Goal: Task Accomplishment & Management: Manage account settings

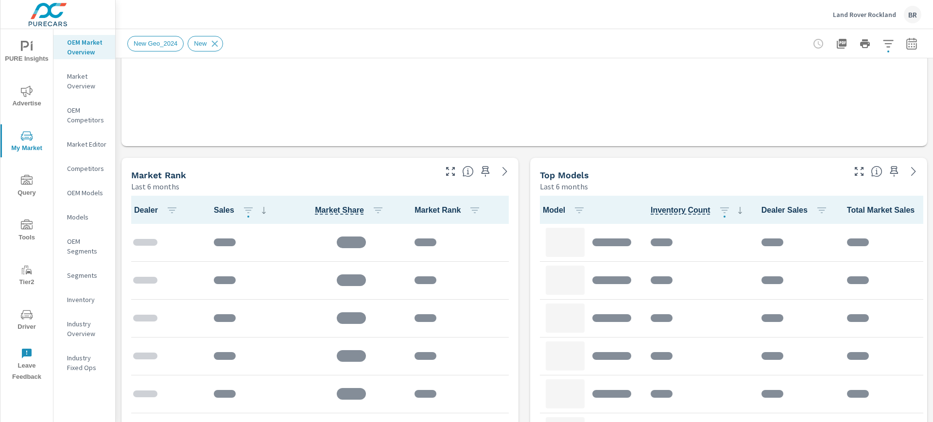
scroll to position [486, 0]
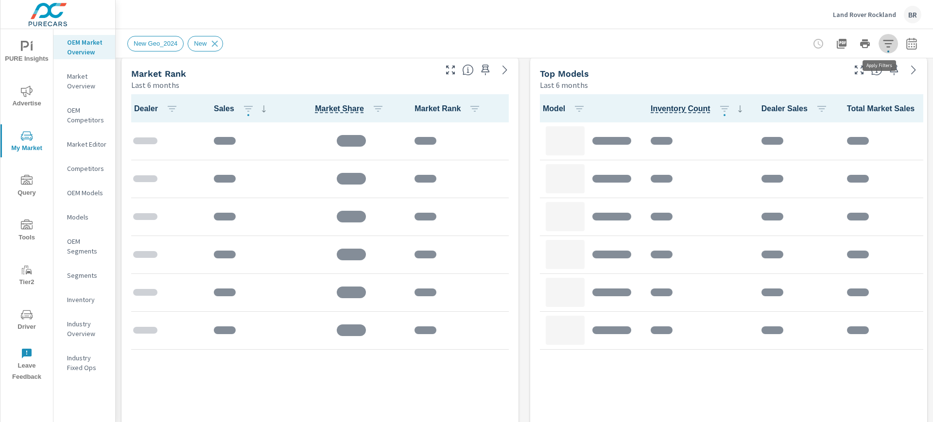
click at [879, 50] on button "button" at bounding box center [888, 43] width 19 height 19
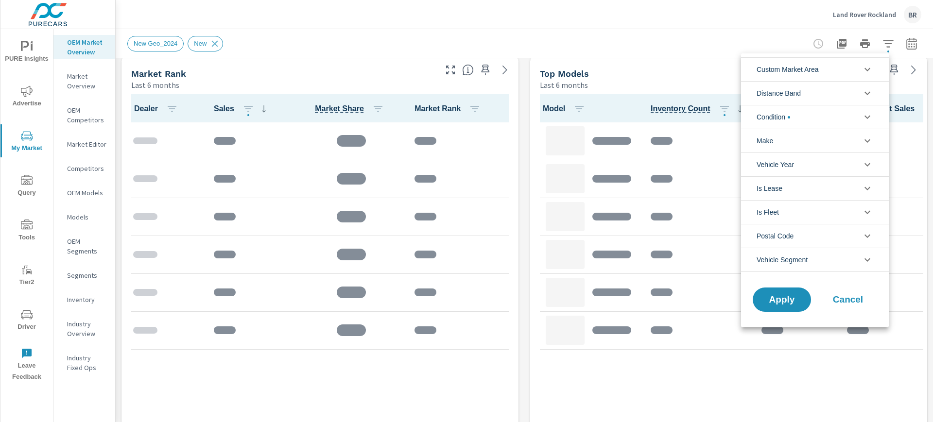
click at [809, 100] on li "Distance Band" at bounding box center [815, 93] width 148 height 24
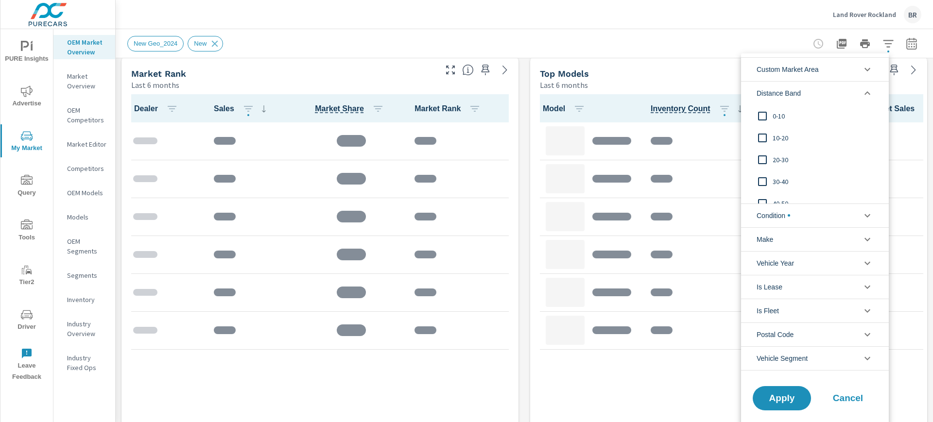
click at [808, 93] on li "Distance Band" at bounding box center [815, 93] width 148 height 24
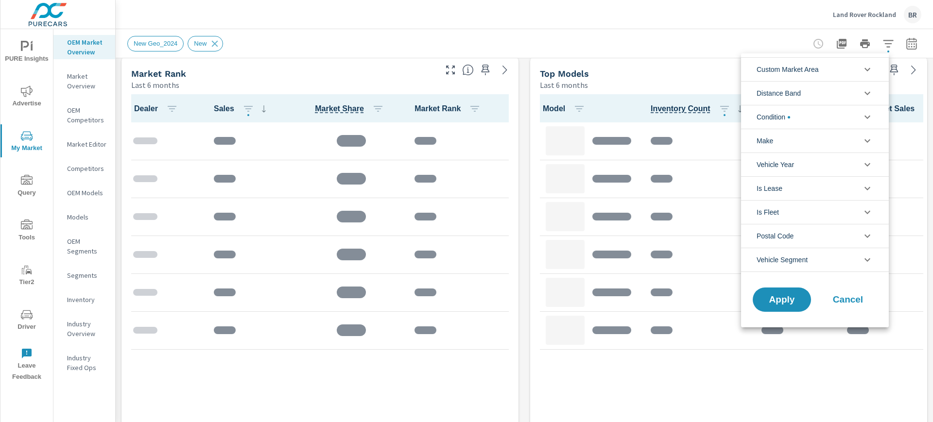
click at [796, 119] on li "Condition" at bounding box center [815, 117] width 148 height 24
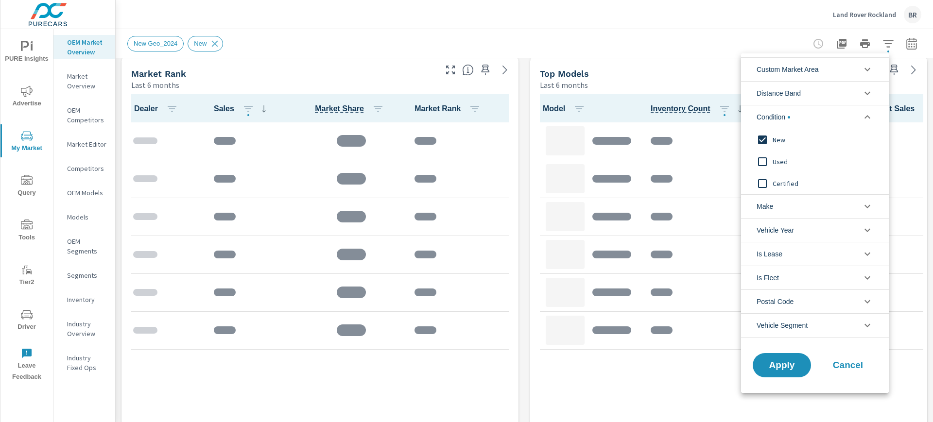
click at [796, 118] on li "Condition" at bounding box center [815, 117] width 148 height 24
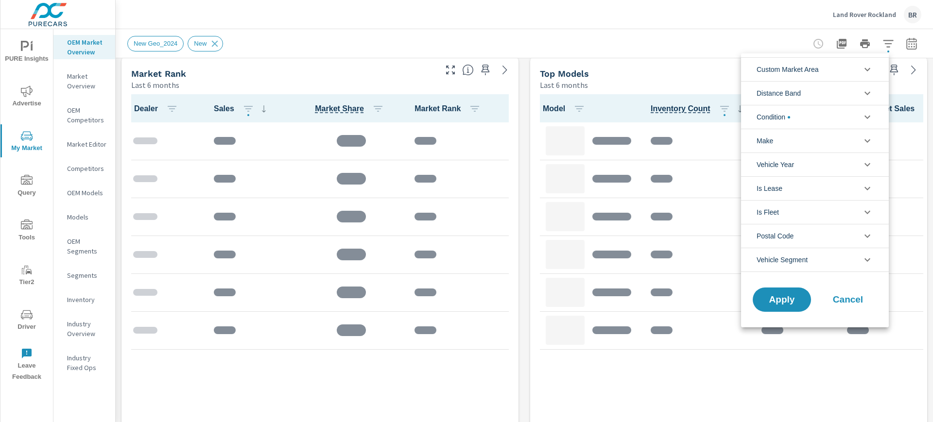
scroll to position [0, 0]
click at [786, 136] on li "Make" at bounding box center [815, 141] width 148 height 24
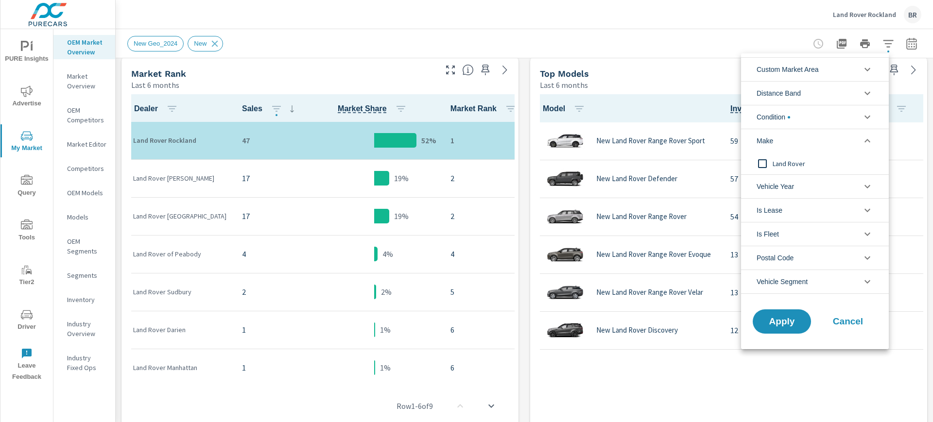
click at [787, 138] on li "Make" at bounding box center [815, 141] width 148 height 24
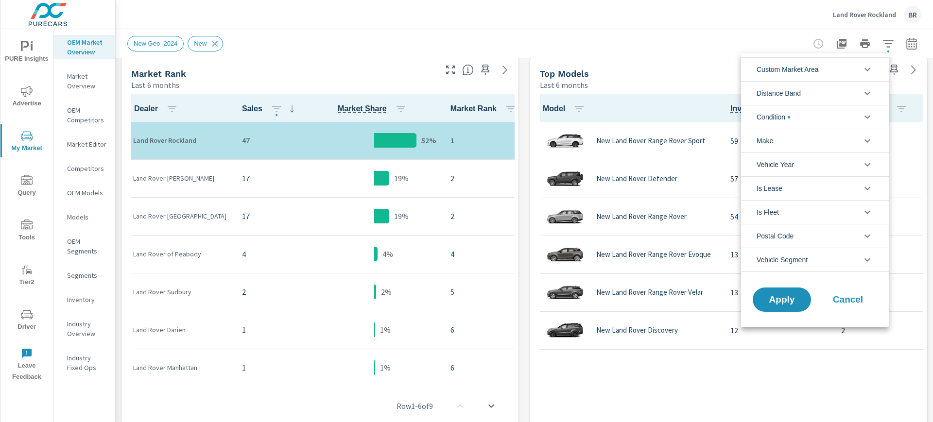
drag, startPoint x: 687, startPoint y: 395, endPoint x: 687, endPoint y: 390, distance: 5.3
click at [687, 390] on div at bounding box center [466, 211] width 933 height 422
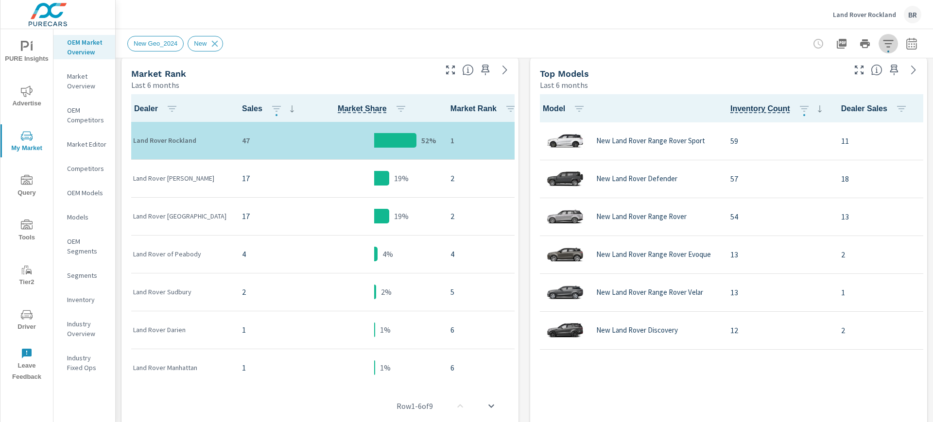
click at [883, 48] on icon "button" at bounding box center [889, 44] width 12 height 12
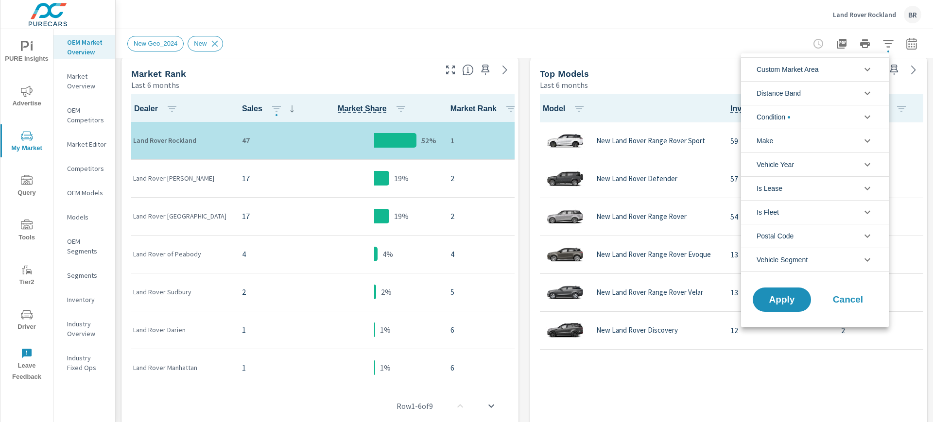
click at [820, 140] on li "Make" at bounding box center [815, 141] width 148 height 24
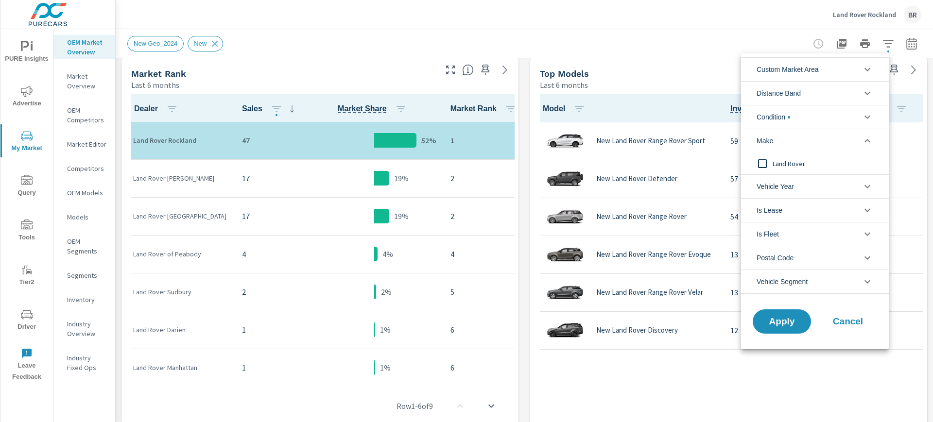
click at [820, 139] on li "Make" at bounding box center [815, 141] width 148 height 24
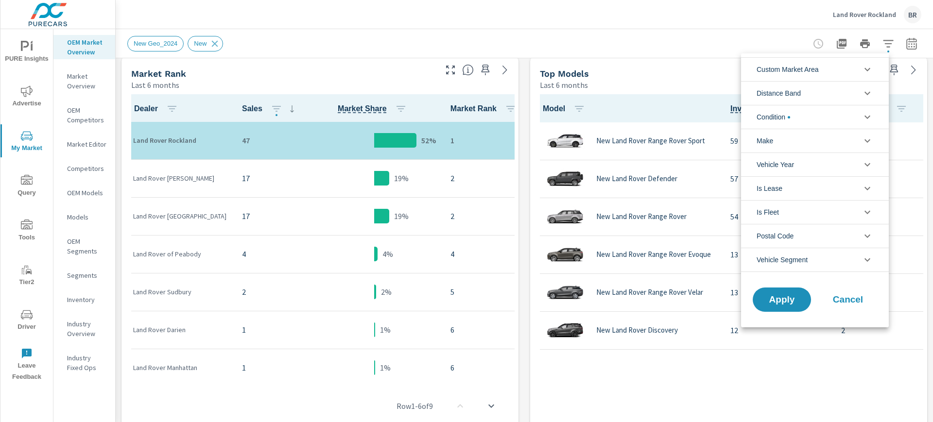
click at [827, 163] on li "Vehicle Year" at bounding box center [815, 165] width 148 height 24
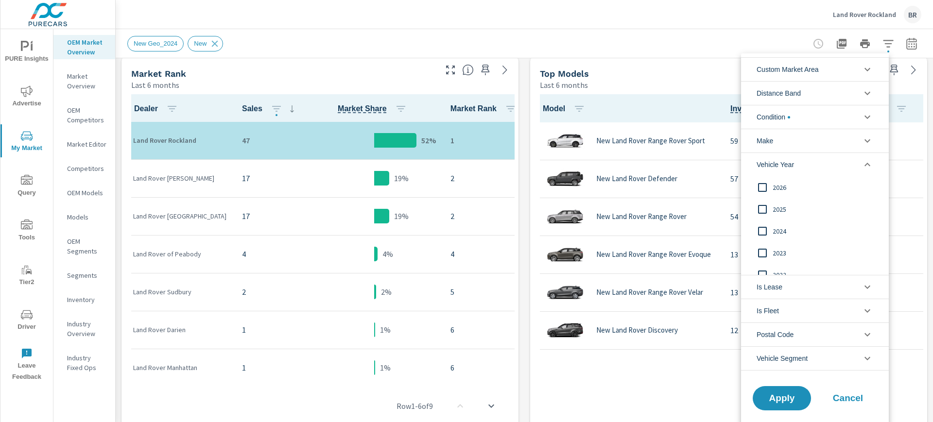
click at [827, 167] on li "Vehicle Year" at bounding box center [815, 165] width 148 height 24
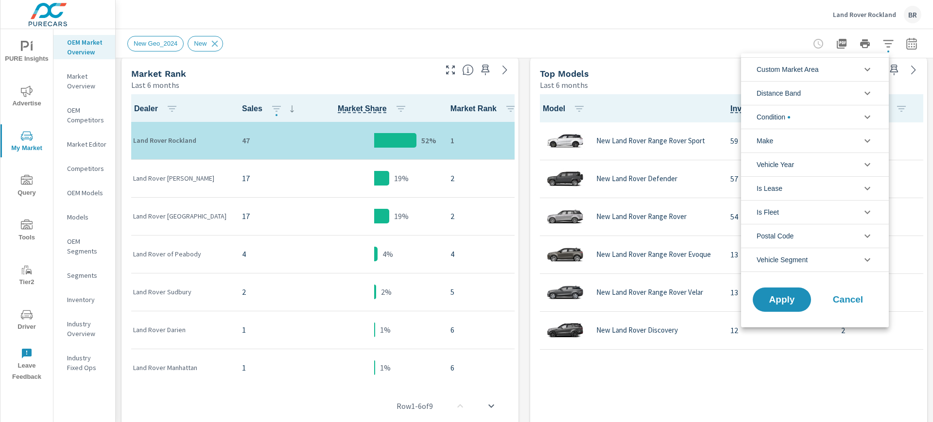
click at [828, 170] on li "Vehicle Year" at bounding box center [815, 165] width 148 height 24
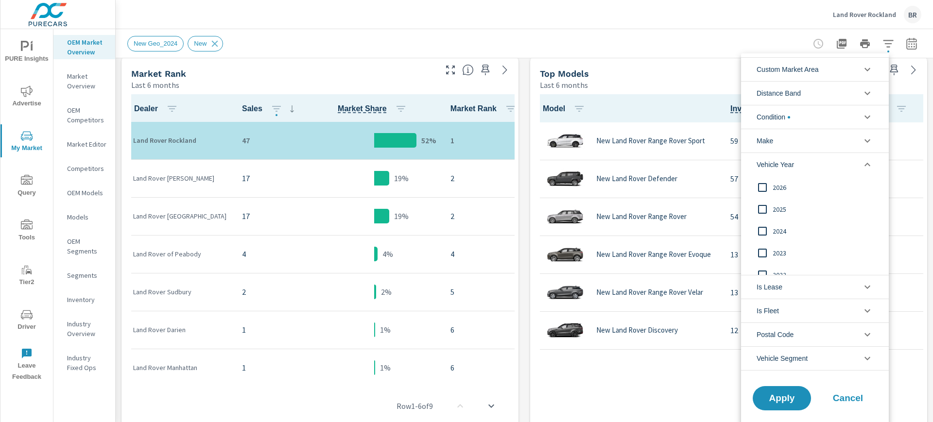
click at [828, 170] on li "Vehicle Year" at bounding box center [815, 165] width 148 height 24
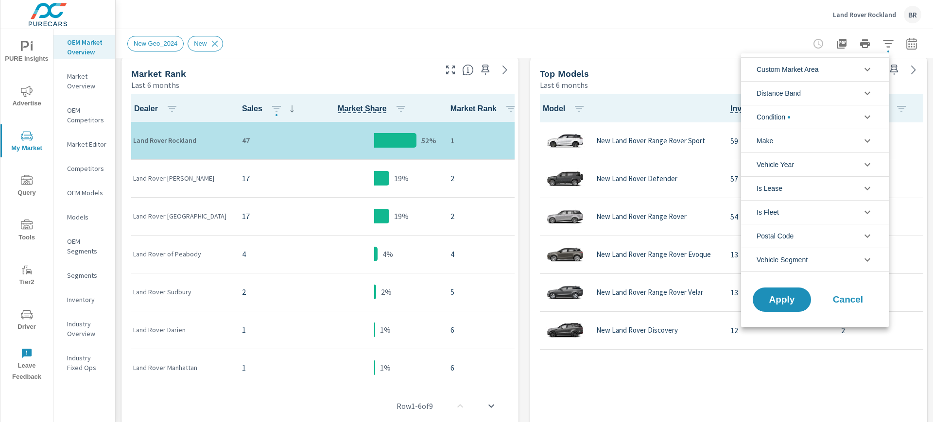
click at [618, 68] on div at bounding box center [466, 211] width 933 height 422
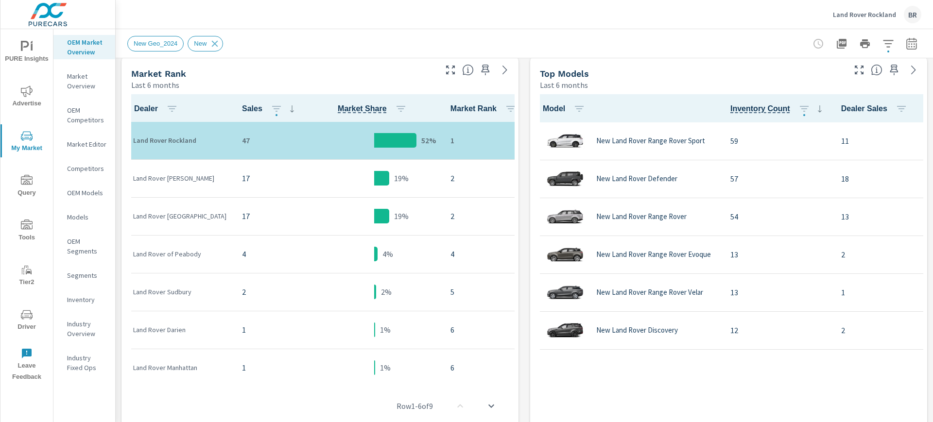
click at [844, 17] on p "Land Rover Rockland" at bounding box center [864, 14] width 63 height 9
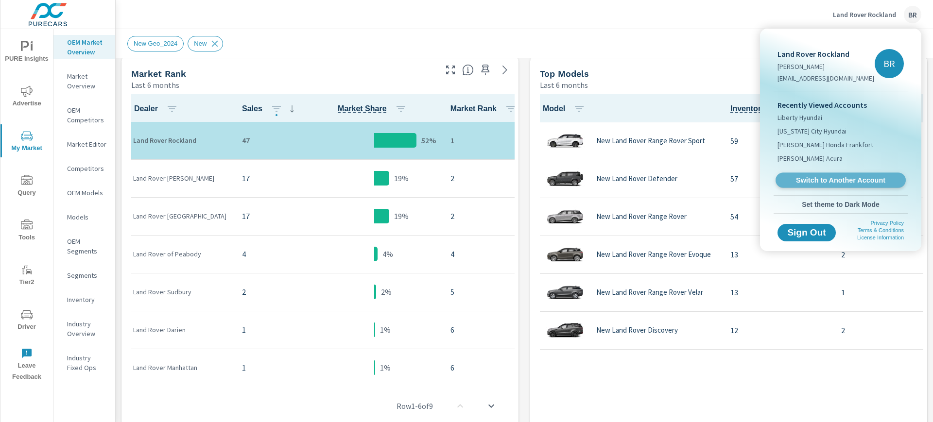
click at [831, 176] on span "Switch to Another Account" at bounding box center [840, 180] width 119 height 9
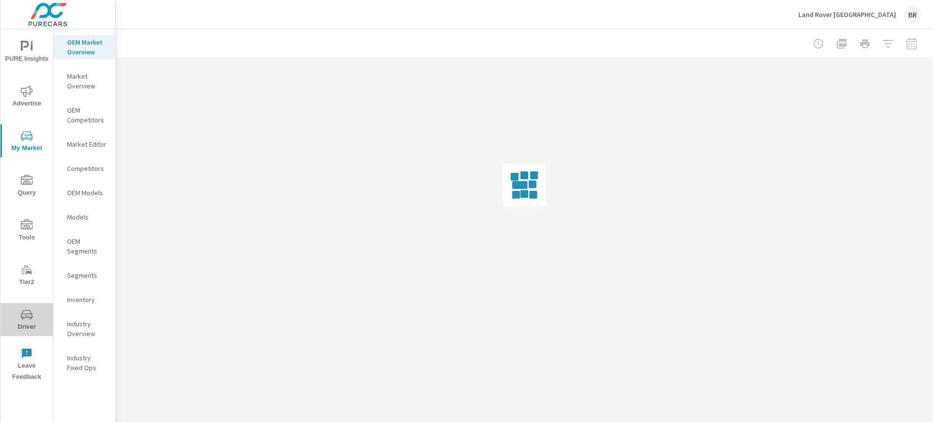
click at [33, 313] on span "Driver" at bounding box center [26, 321] width 47 height 24
